Goal: Check status: Check status

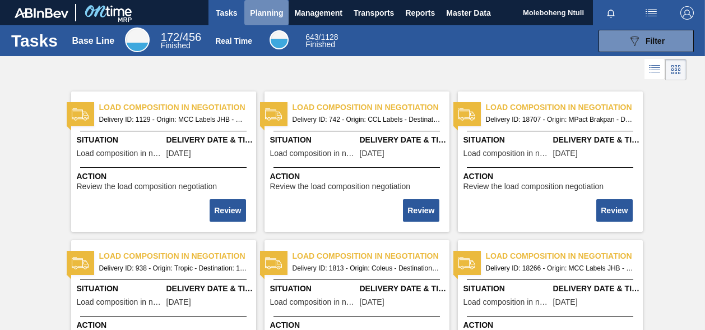
click at [273, 12] on span "Planning" at bounding box center [266, 12] width 33 height 13
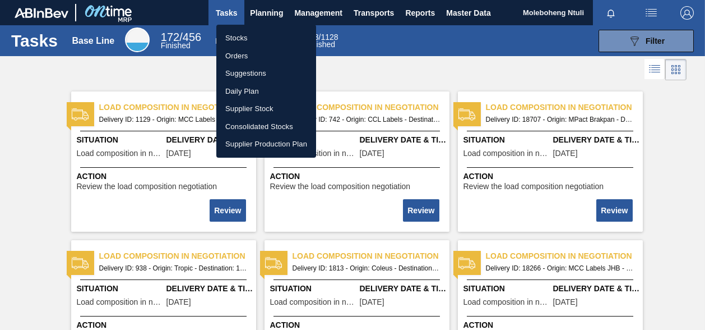
click at [233, 54] on li "Orders" at bounding box center [266, 56] width 100 height 18
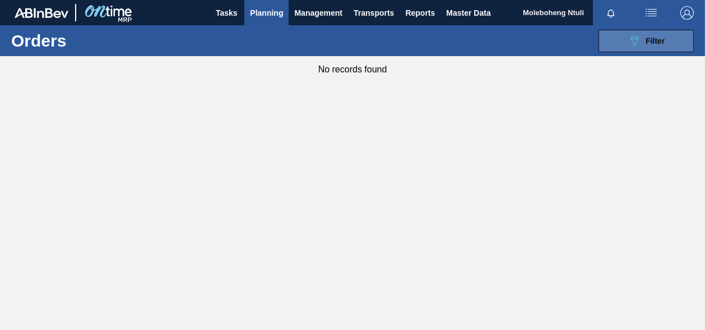
click at [647, 38] on span "Filter" at bounding box center [655, 40] width 19 height 9
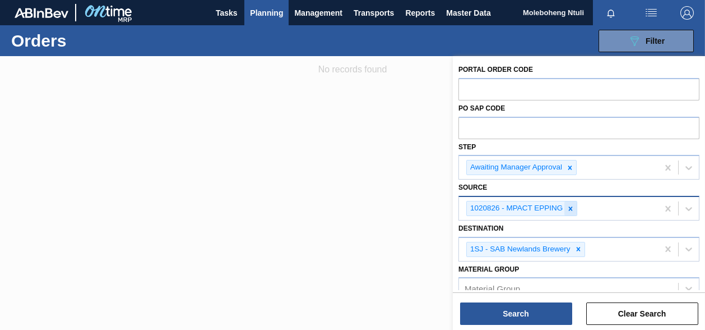
click at [571, 209] on icon at bounding box center [571, 208] width 4 height 4
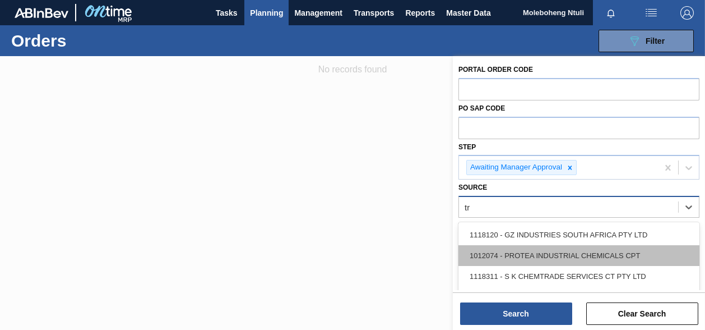
type input "tro"
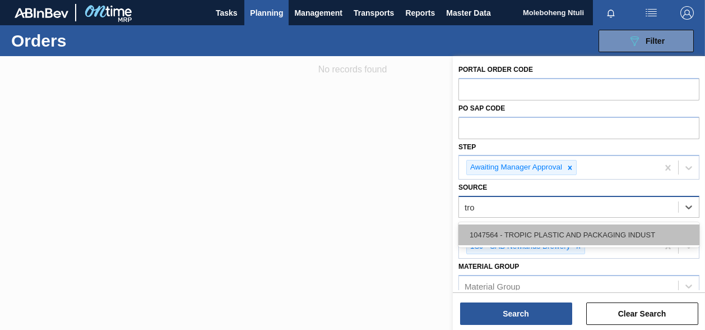
click at [524, 236] on div "1047564 - TROPIC PLASTIC AND PACKAGING INDUST" at bounding box center [579, 234] width 241 height 21
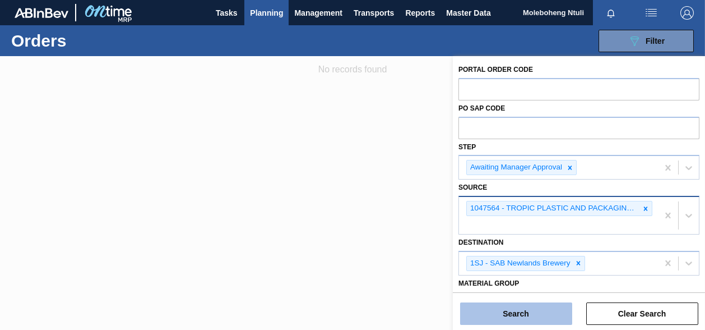
click at [510, 317] on button "Search" at bounding box center [516, 313] width 112 height 22
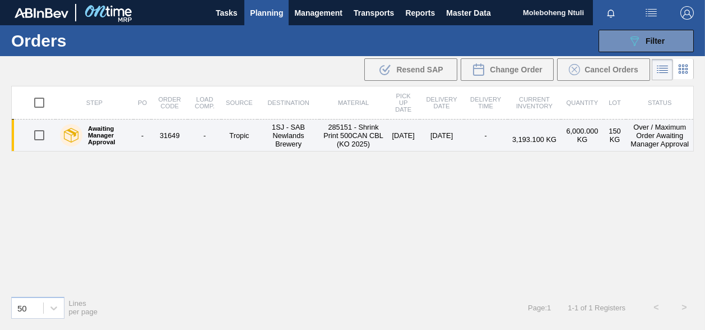
click at [124, 121] on div "Awaiting Manager Approval" at bounding box center [94, 135] width 75 height 28
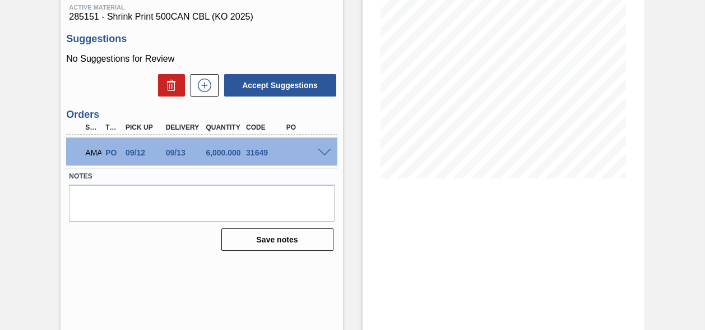
scroll to position [152, 0]
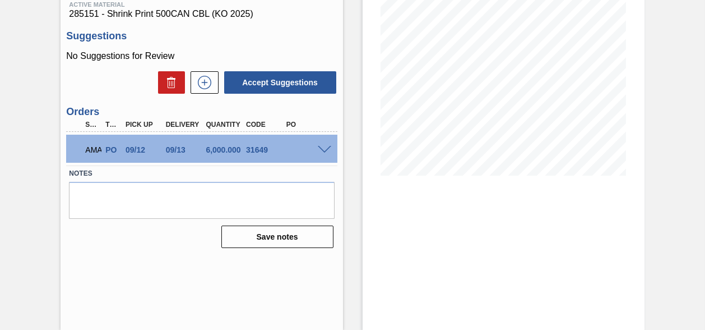
click at [327, 147] on span at bounding box center [324, 150] width 13 height 8
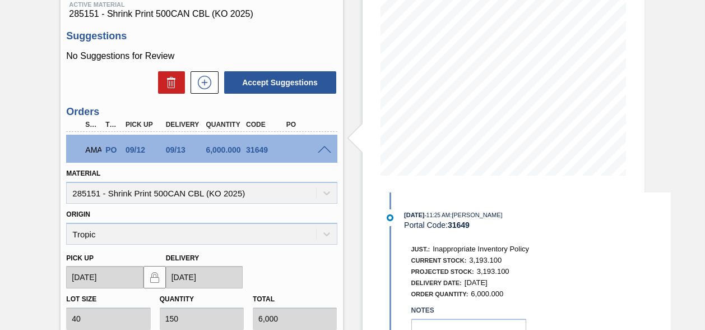
scroll to position [353, 0]
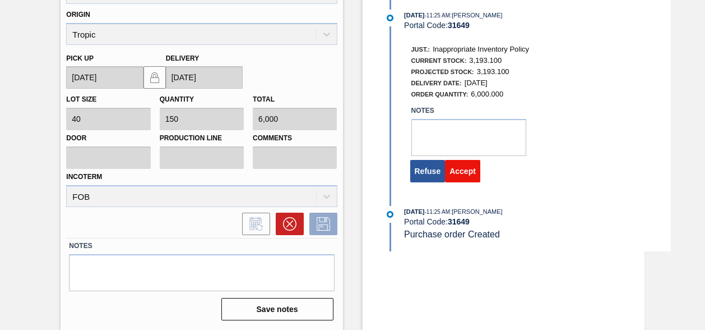
click at [471, 179] on button "Accept" at bounding box center [462, 171] width 35 height 22
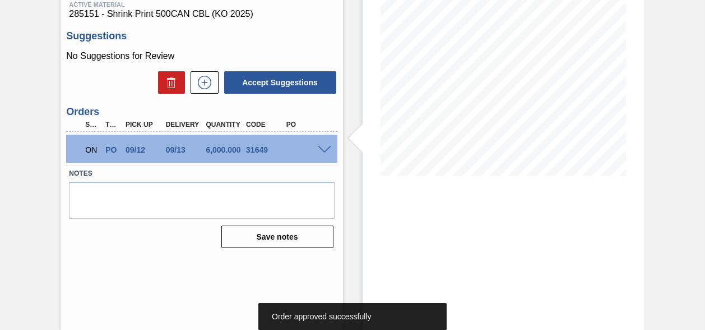
scroll to position [0, 0]
